Goal: Task Accomplishment & Management: Manage account settings

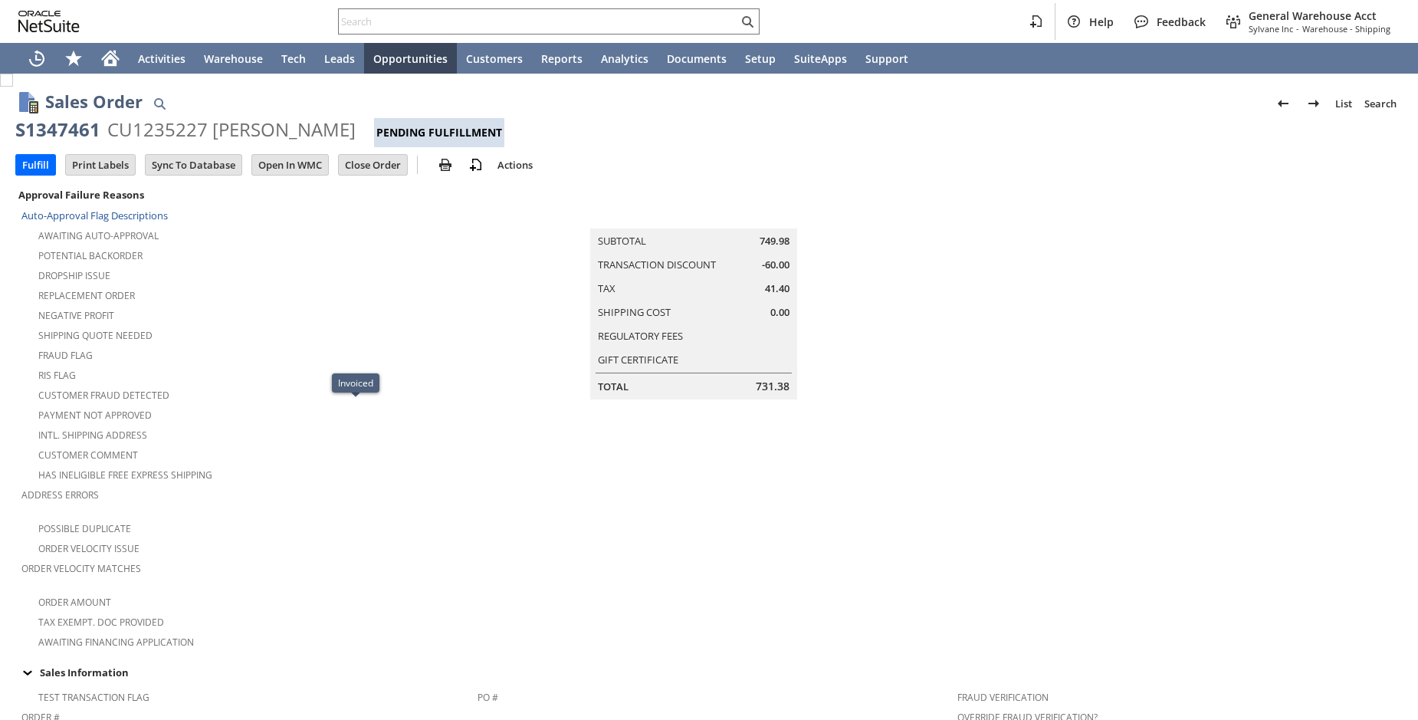
scroll to position [1032, 0]
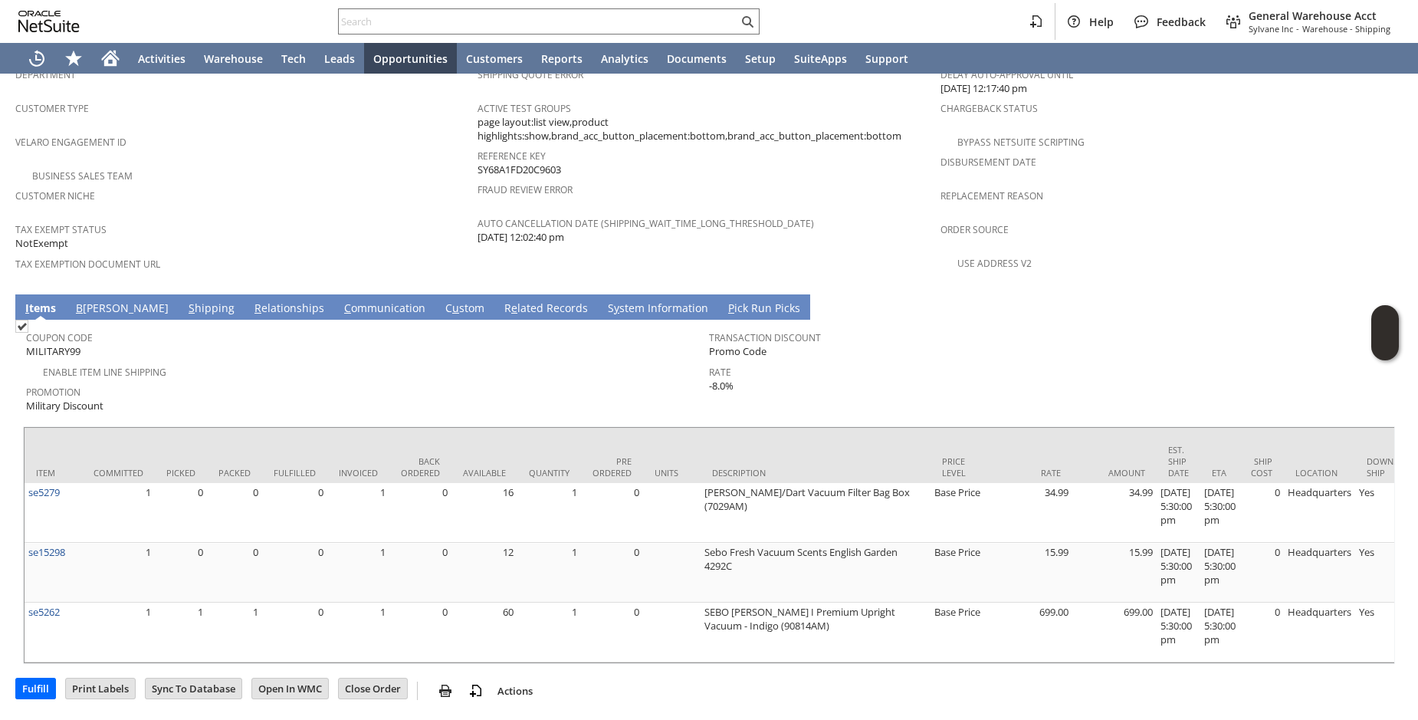
click at [185, 301] on link "S hipping" at bounding box center [212, 309] width 54 height 17
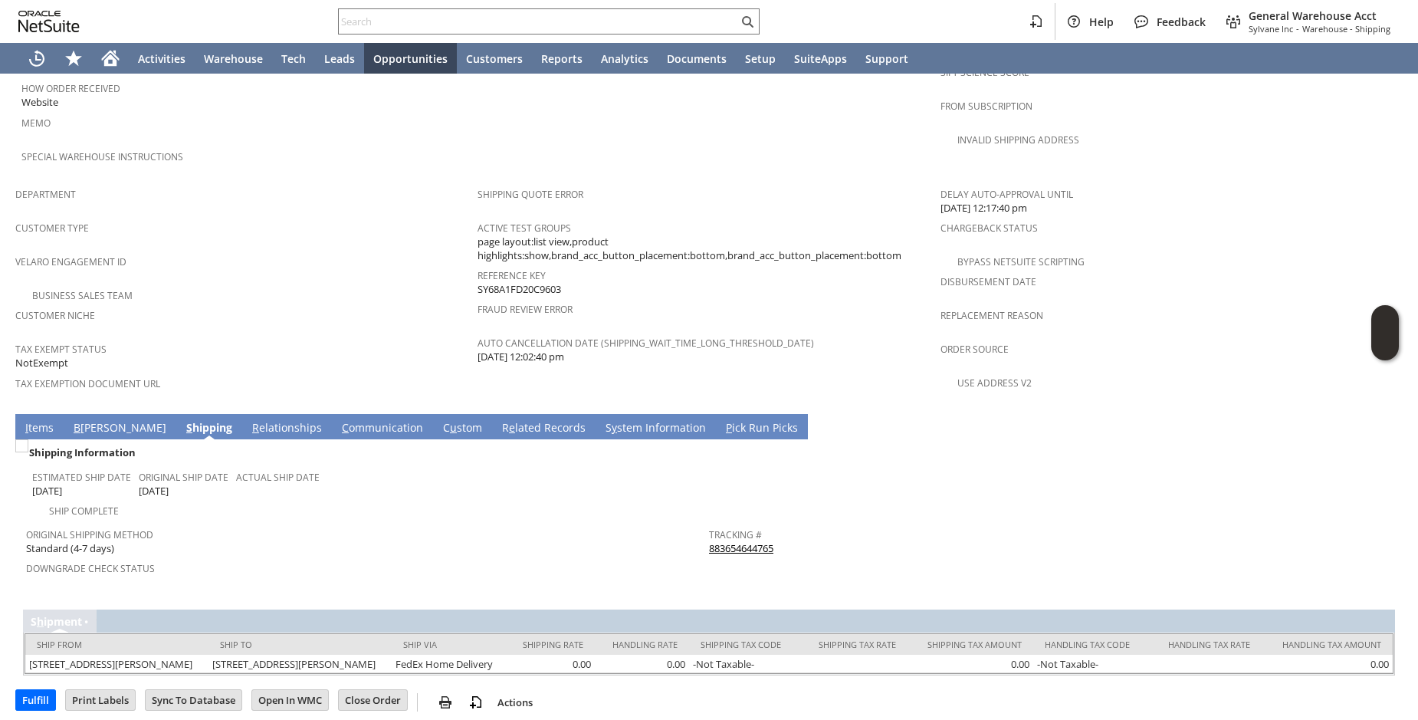
click at [36, 420] on link "I tems" at bounding box center [39, 428] width 36 height 17
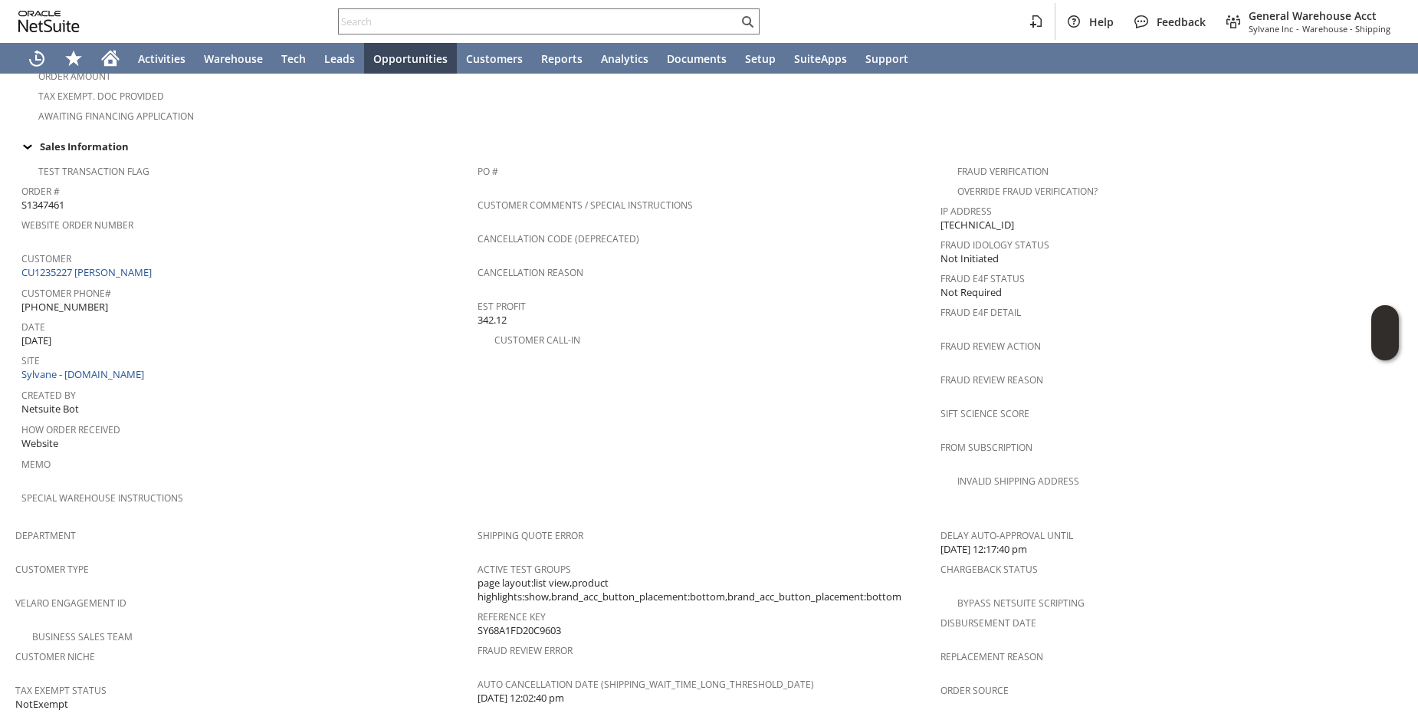
scroll to position [1032, 0]
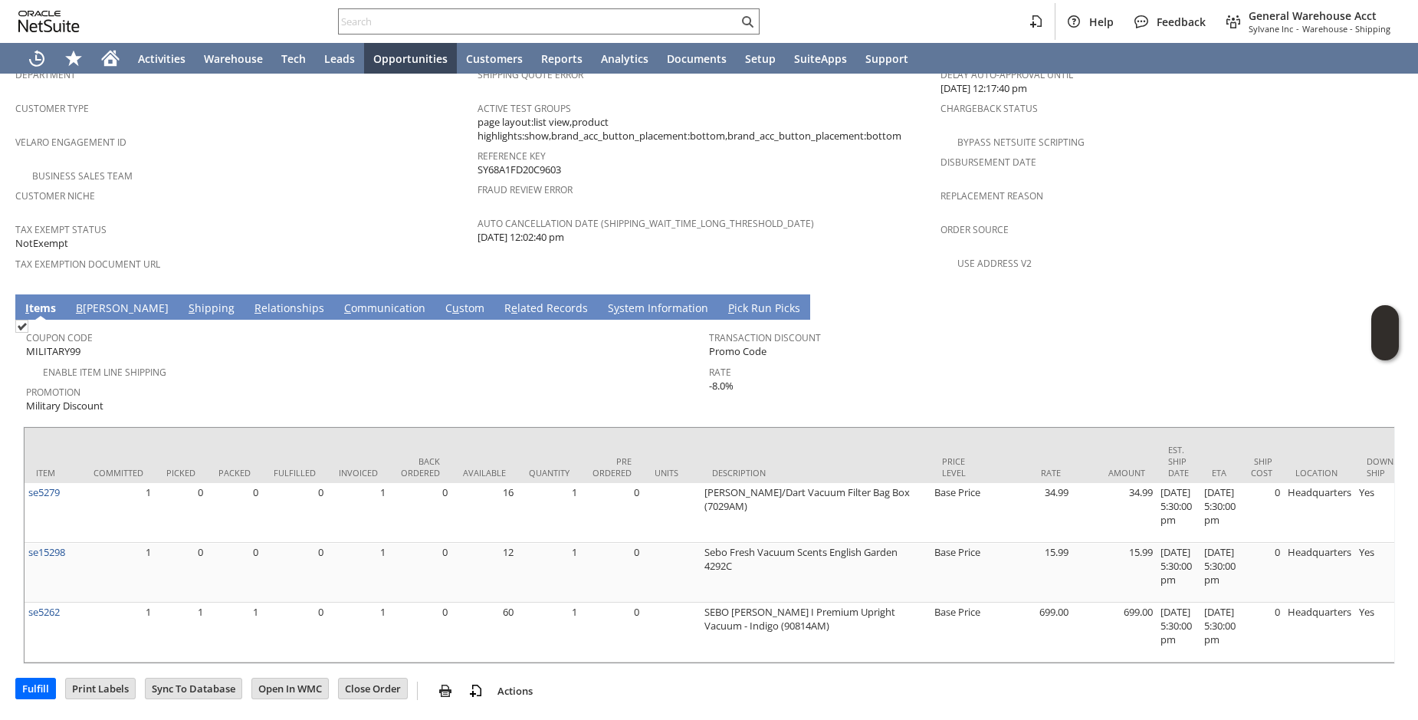
click at [501, 301] on link "R e lated Records" at bounding box center [546, 309] width 91 height 17
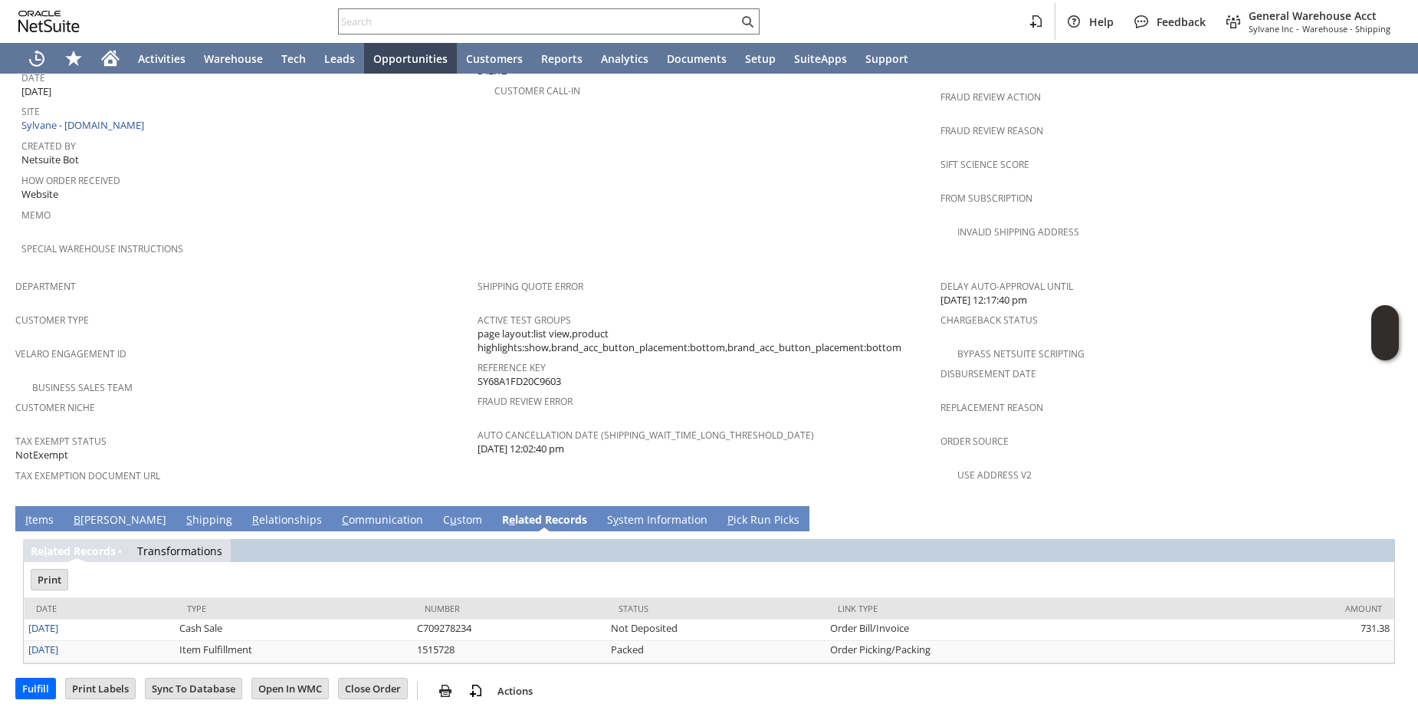
scroll to position [741, 0]
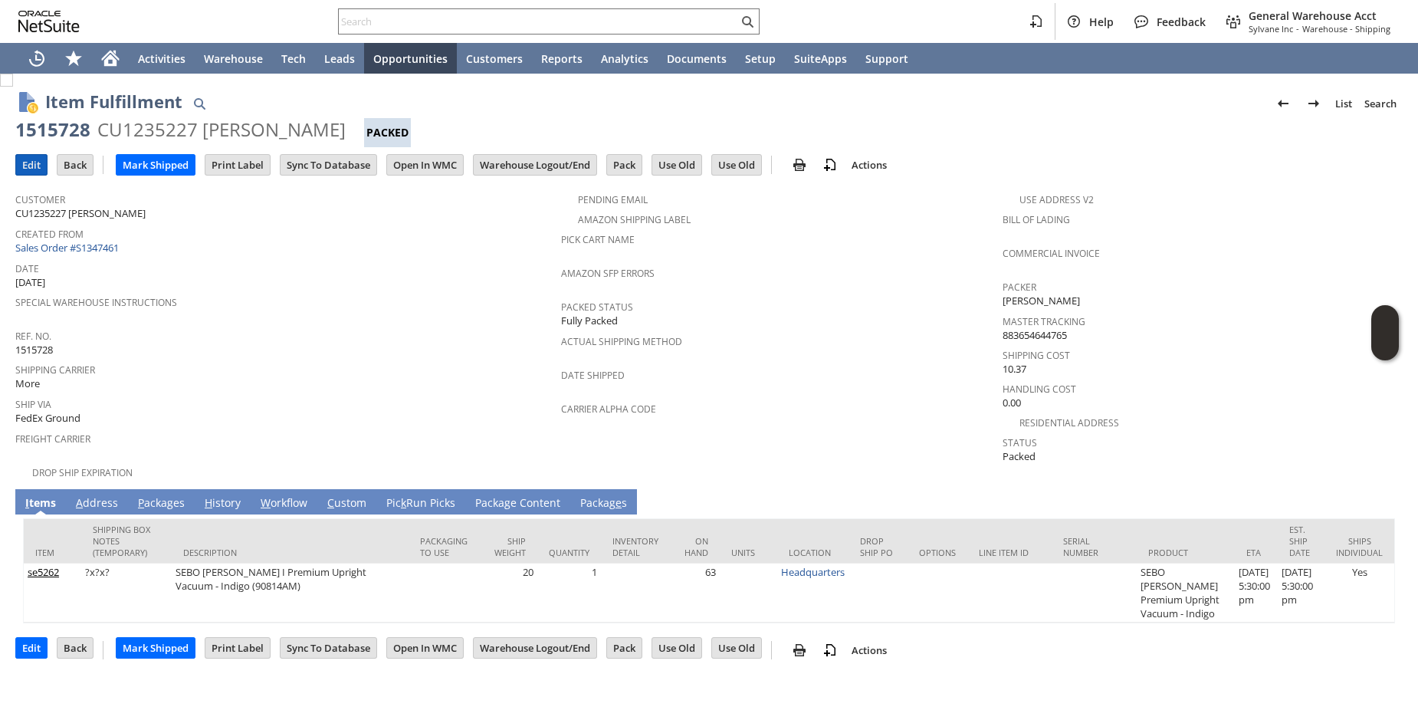
click at [21, 163] on input "Edit" at bounding box center [31, 165] width 31 height 20
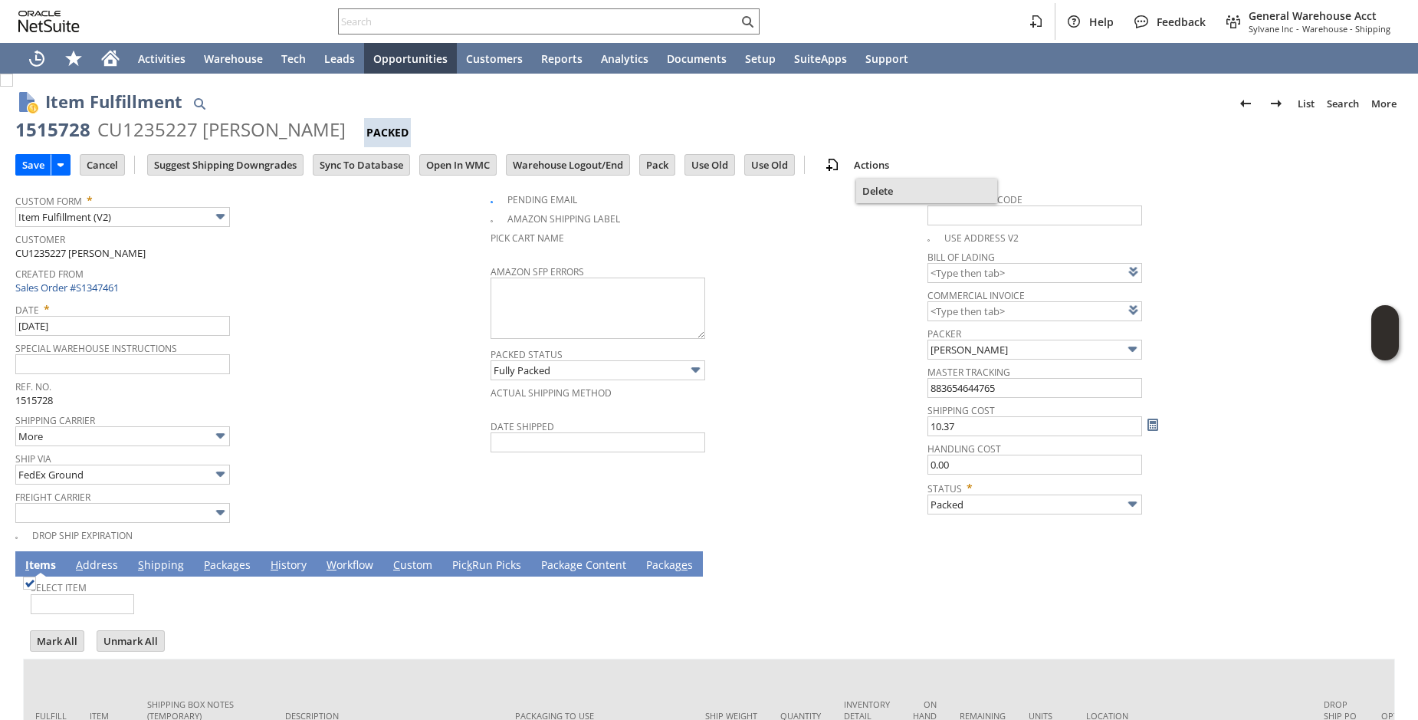
click at [879, 189] on span "Delete" at bounding box center [926, 191] width 129 height 14
